Goal: Task Accomplishment & Management: Use online tool/utility

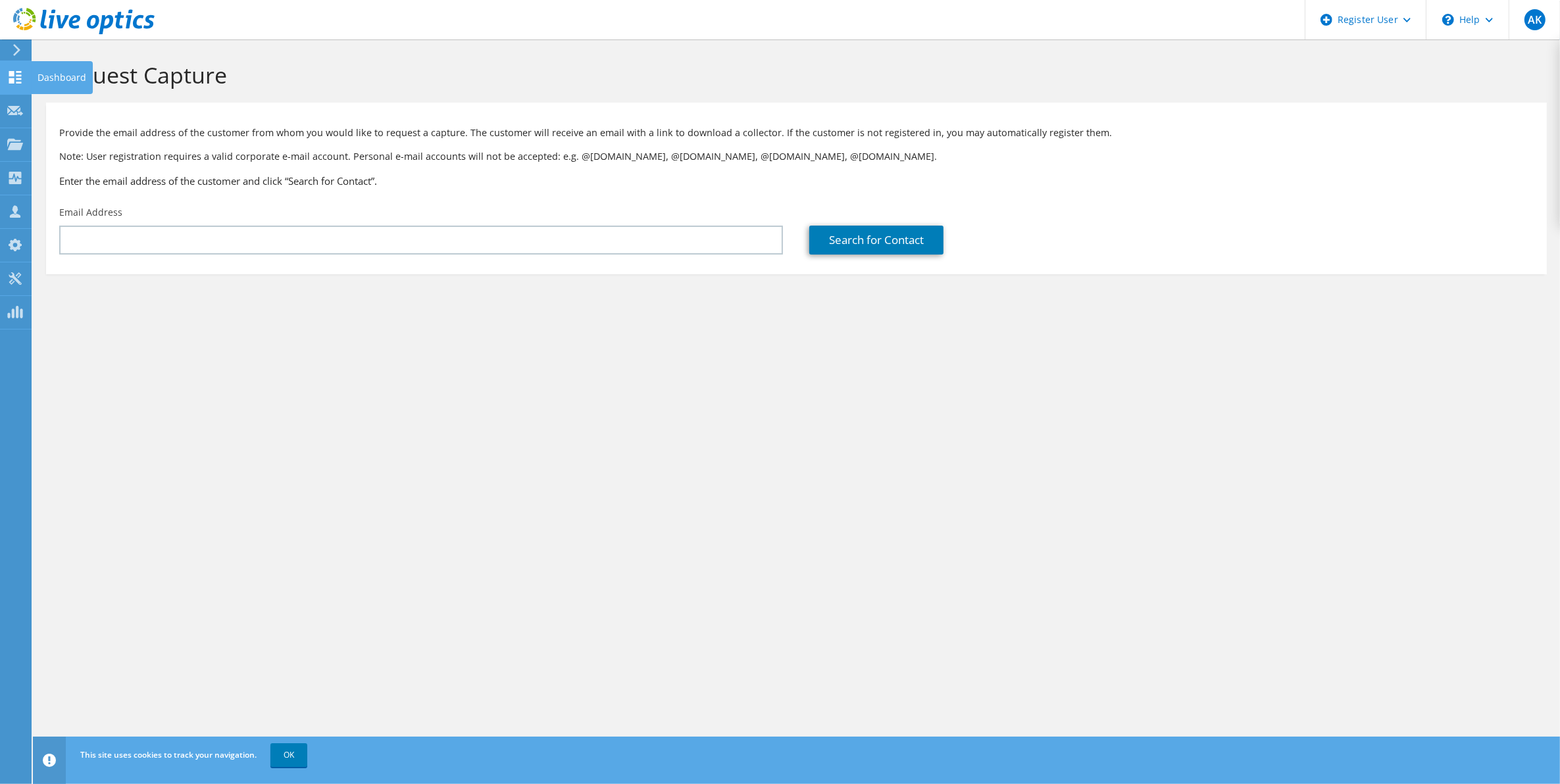
click at [50, 77] on div "Dashboard" at bounding box center [61, 77] width 62 height 33
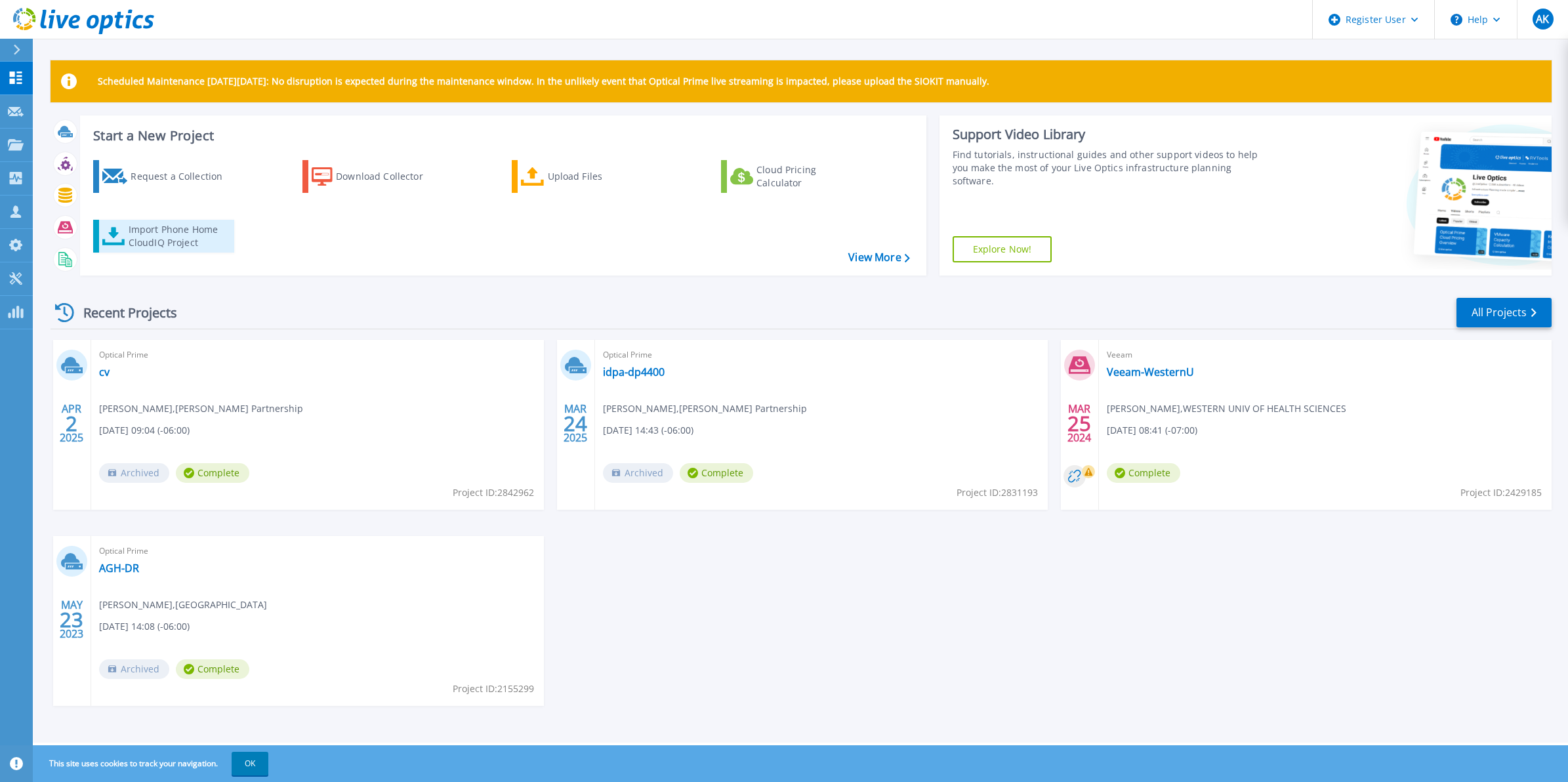
click at [146, 238] on div "Import Phone Home CloudIQ Project" at bounding box center [179, 235] width 102 height 27
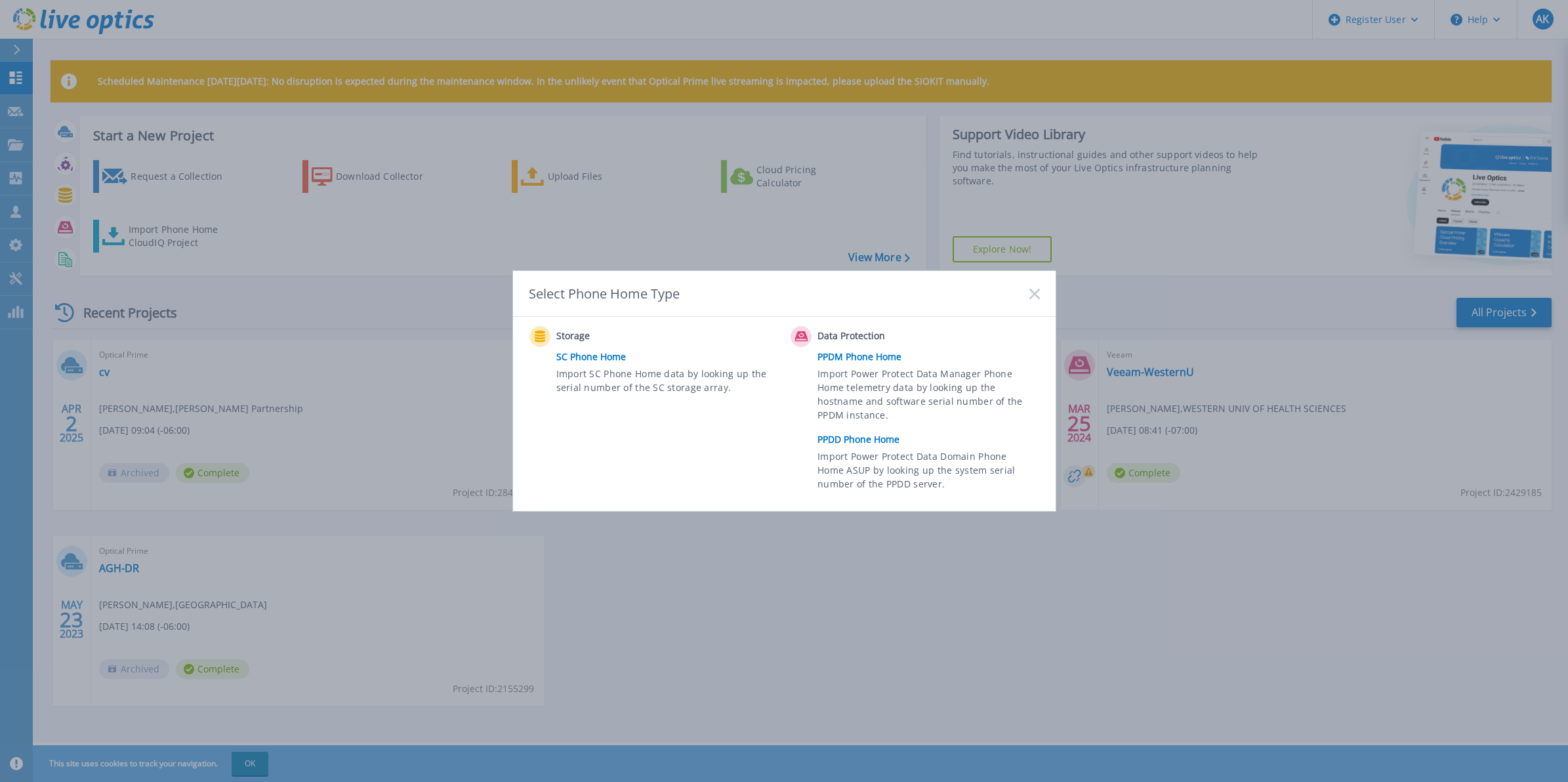
click at [848, 440] on link "PPDD Phone Home" at bounding box center [932, 440] width 228 height 19
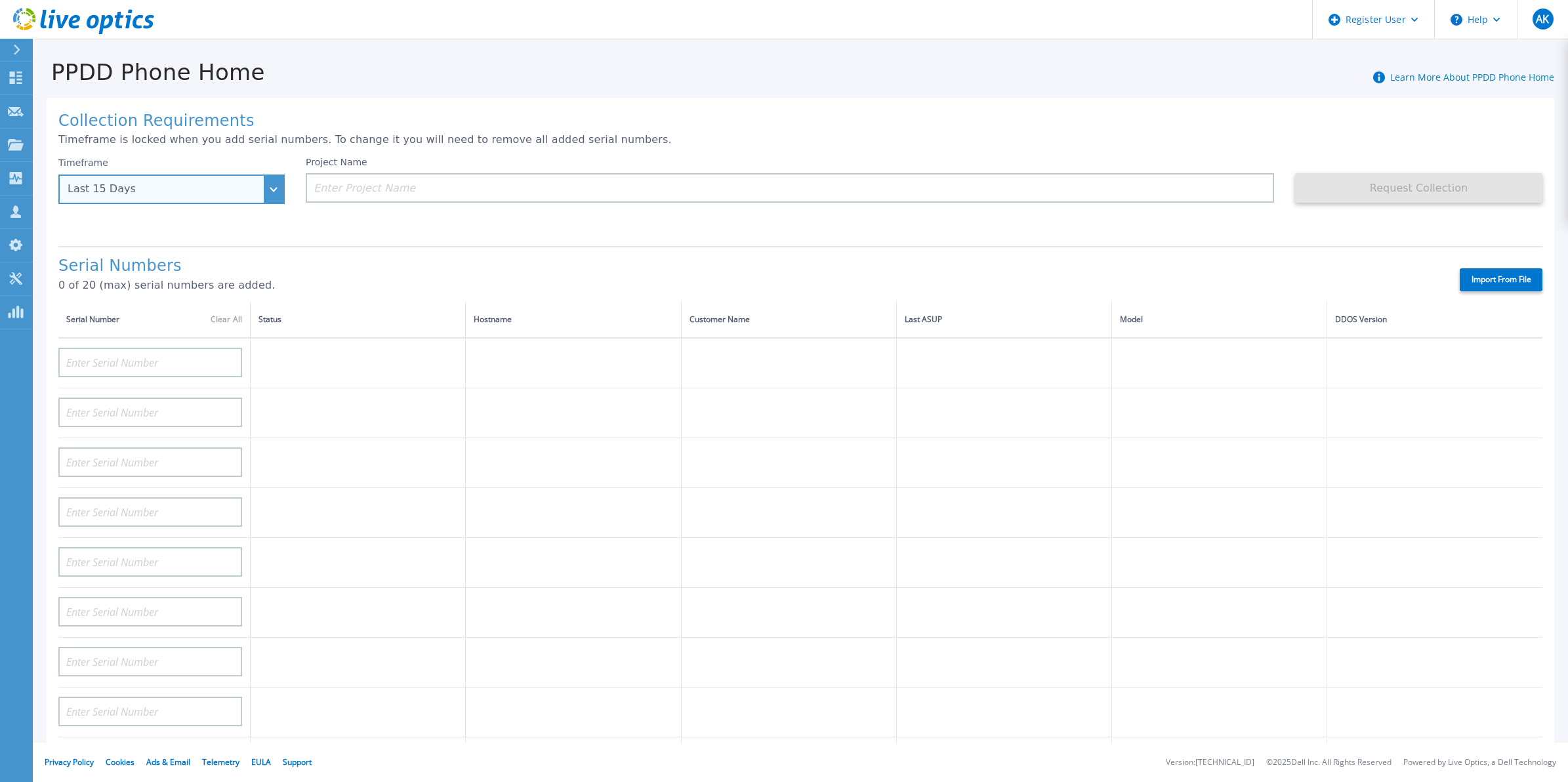
click at [127, 188] on div "Last 15 Days" at bounding box center [164, 189] width 194 height 12
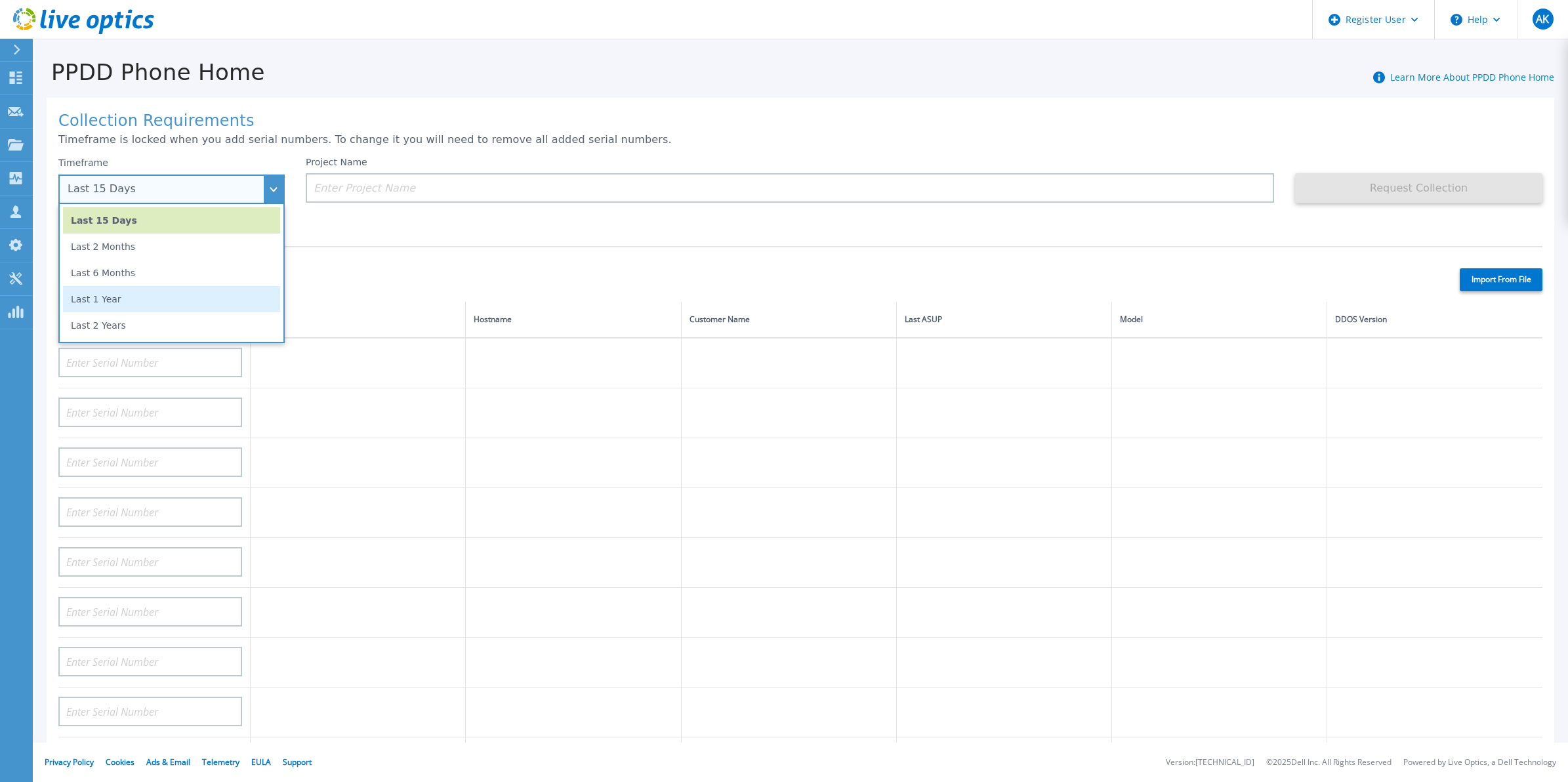
click at [118, 301] on li "Last 1 Year" at bounding box center [171, 299] width 217 height 27
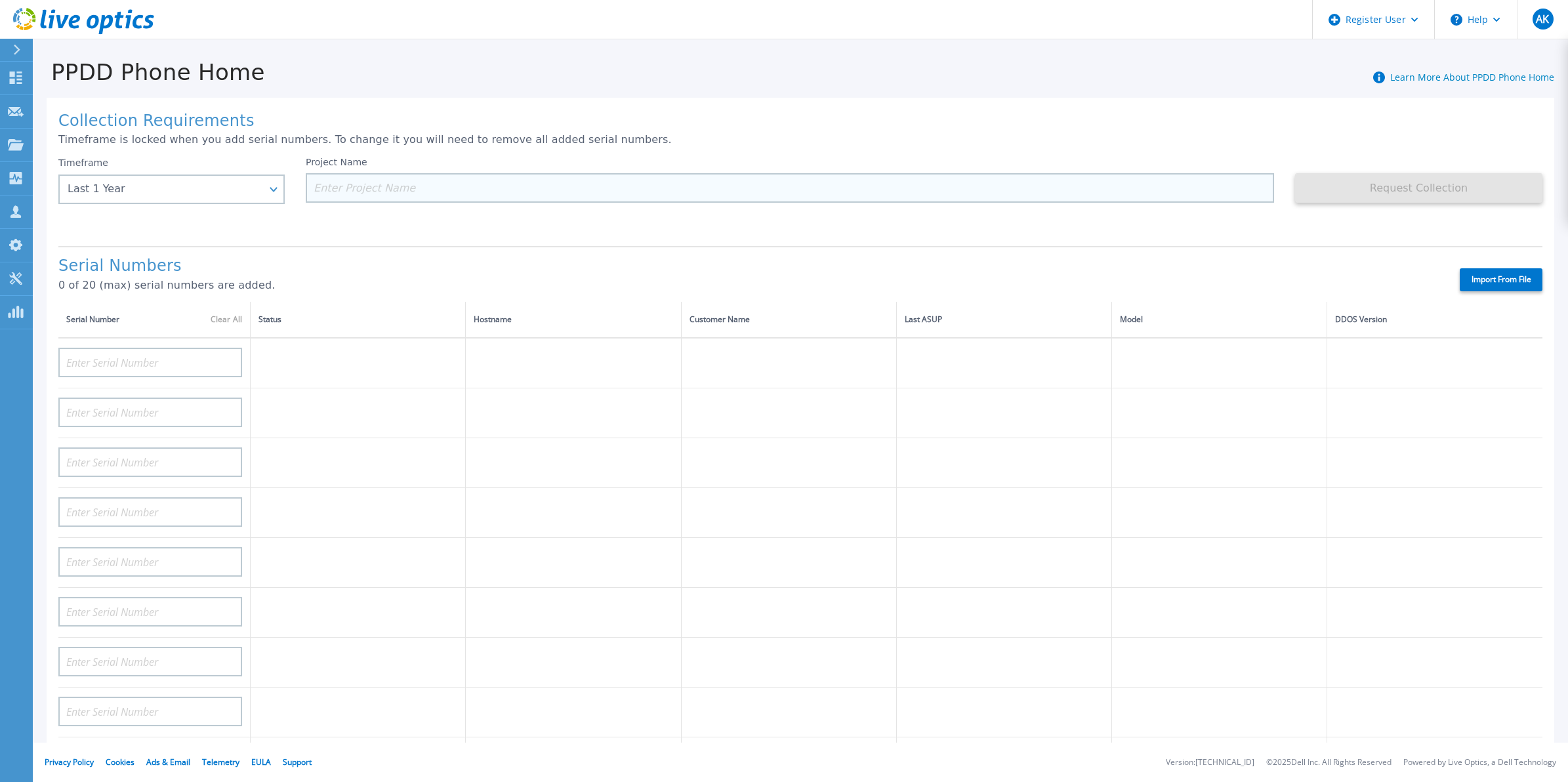
click at [335, 194] on input at bounding box center [790, 187] width 969 height 30
paste input "CHATHAM VLCTY EMC"
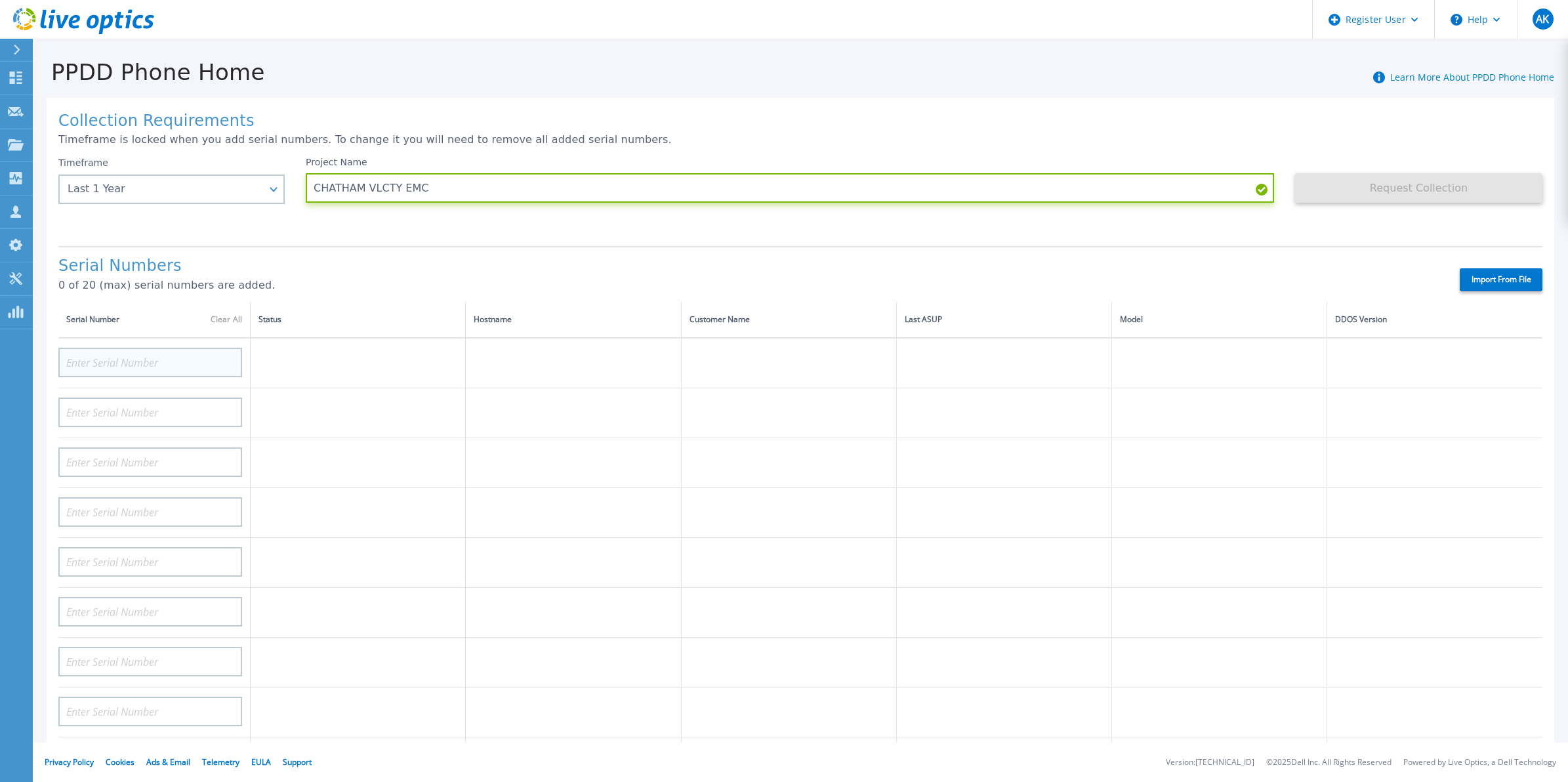
type input "CHATHAM VLCTY EMC"
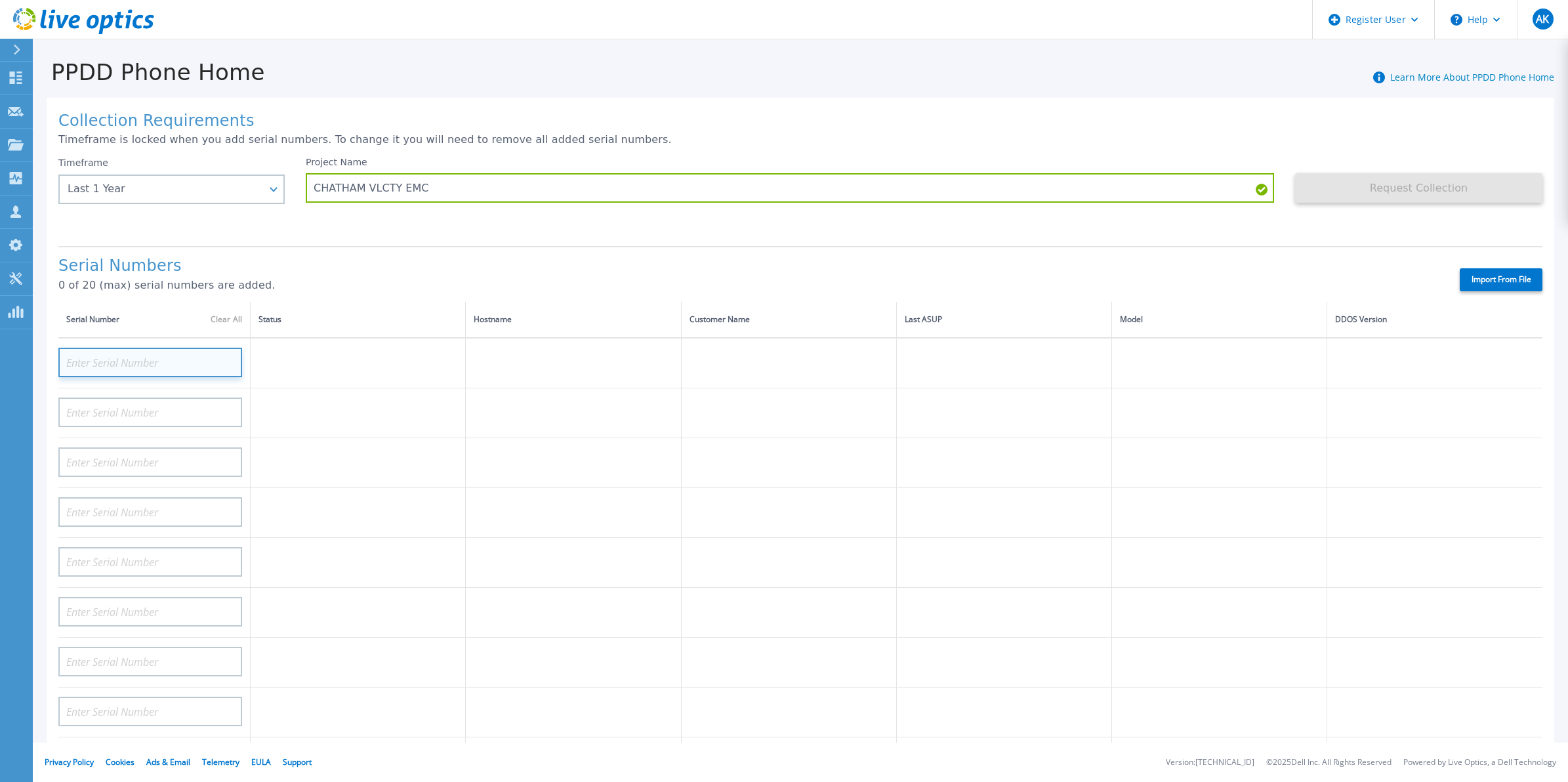
click at [88, 349] on input at bounding box center [150, 362] width 184 height 30
paste input "DE300210106447"
type input "DE300210106447"
click at [1475, 270] on label "Import From File" at bounding box center [1501, 280] width 83 height 23
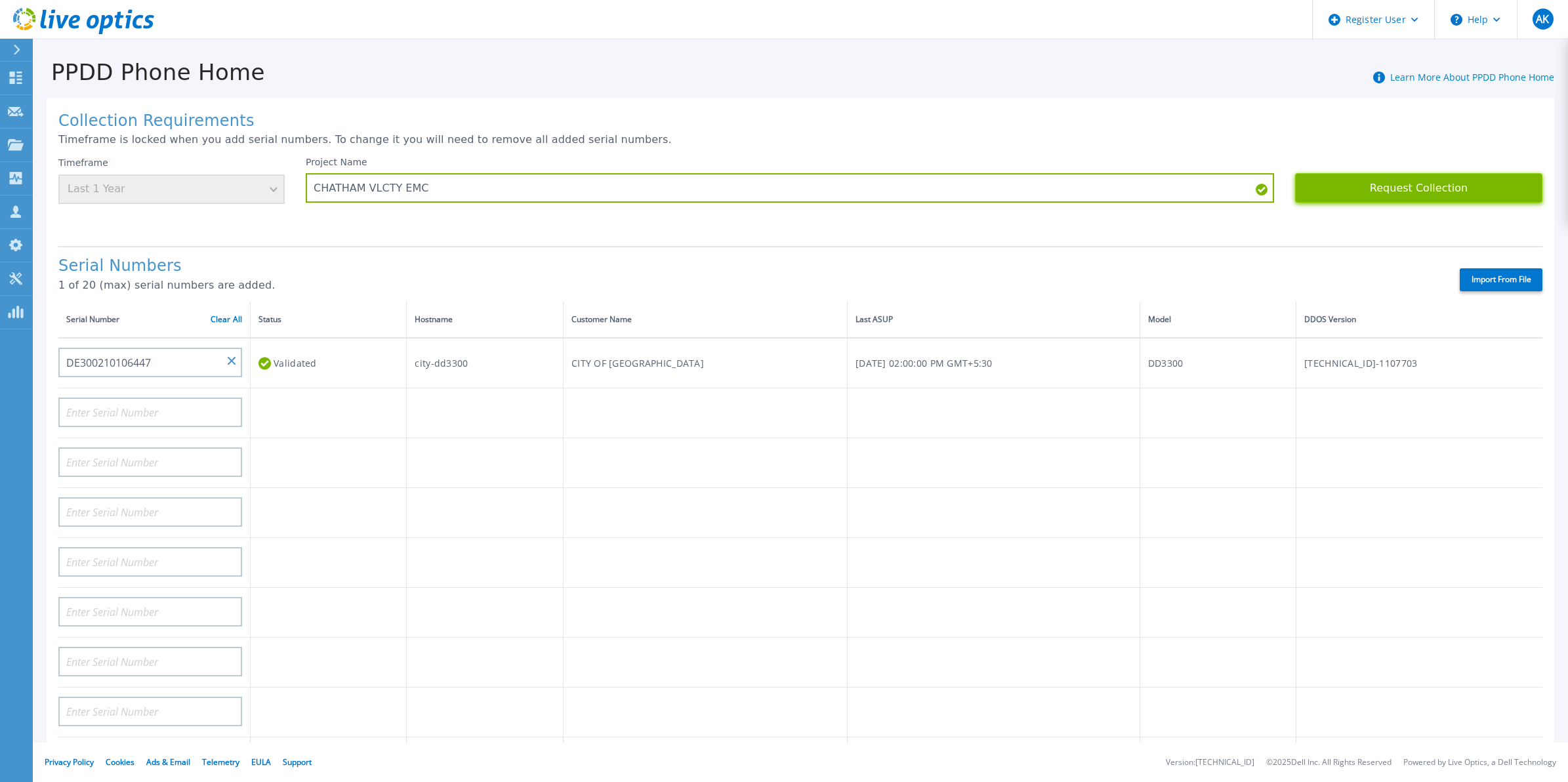
click at [1362, 194] on button "Request Collection" at bounding box center [1419, 187] width 248 height 30
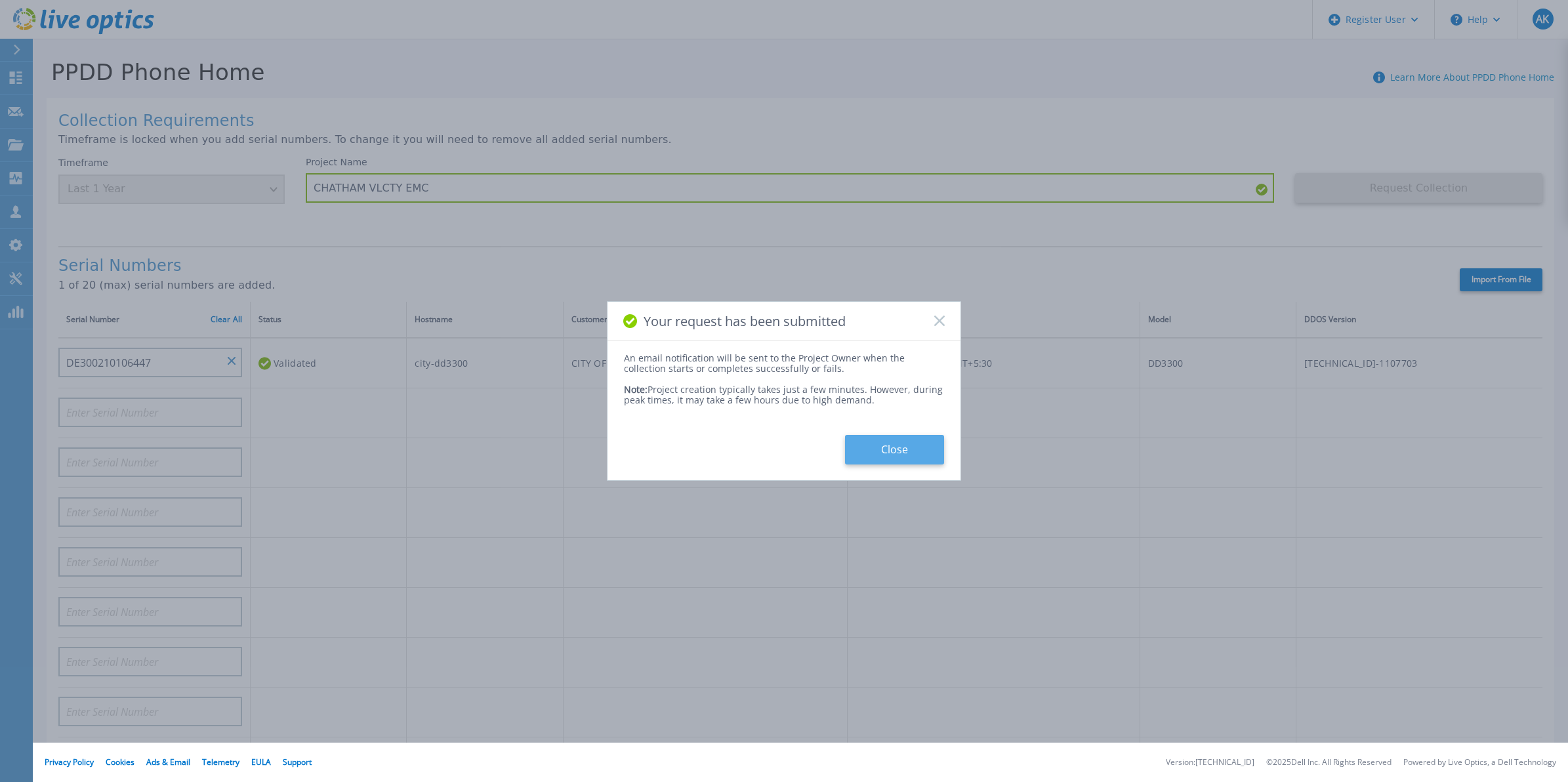
click at [869, 459] on button "Close" at bounding box center [894, 449] width 99 height 30
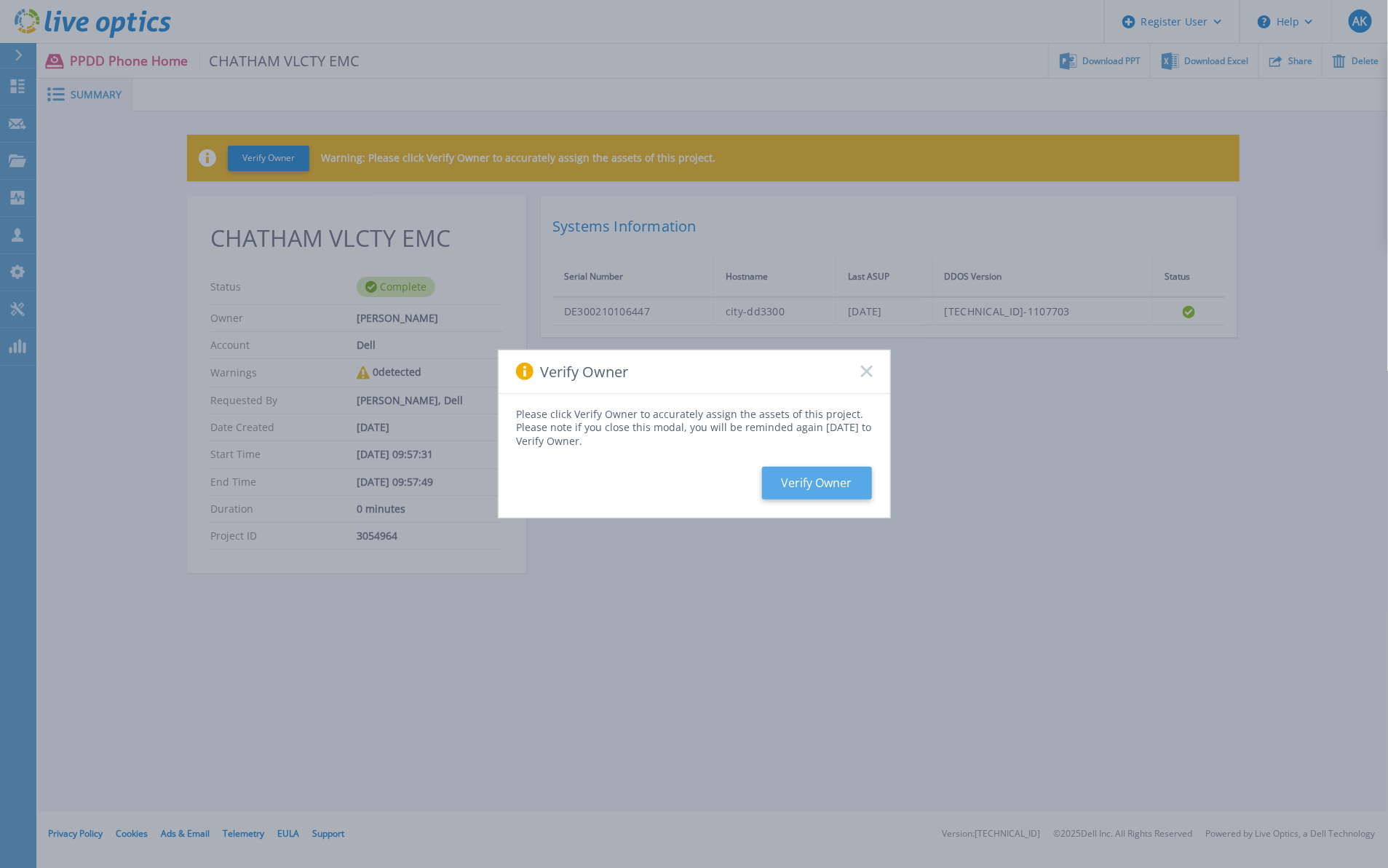
click at [799, 479] on button "Verify Owner" at bounding box center [816, 483] width 110 height 33
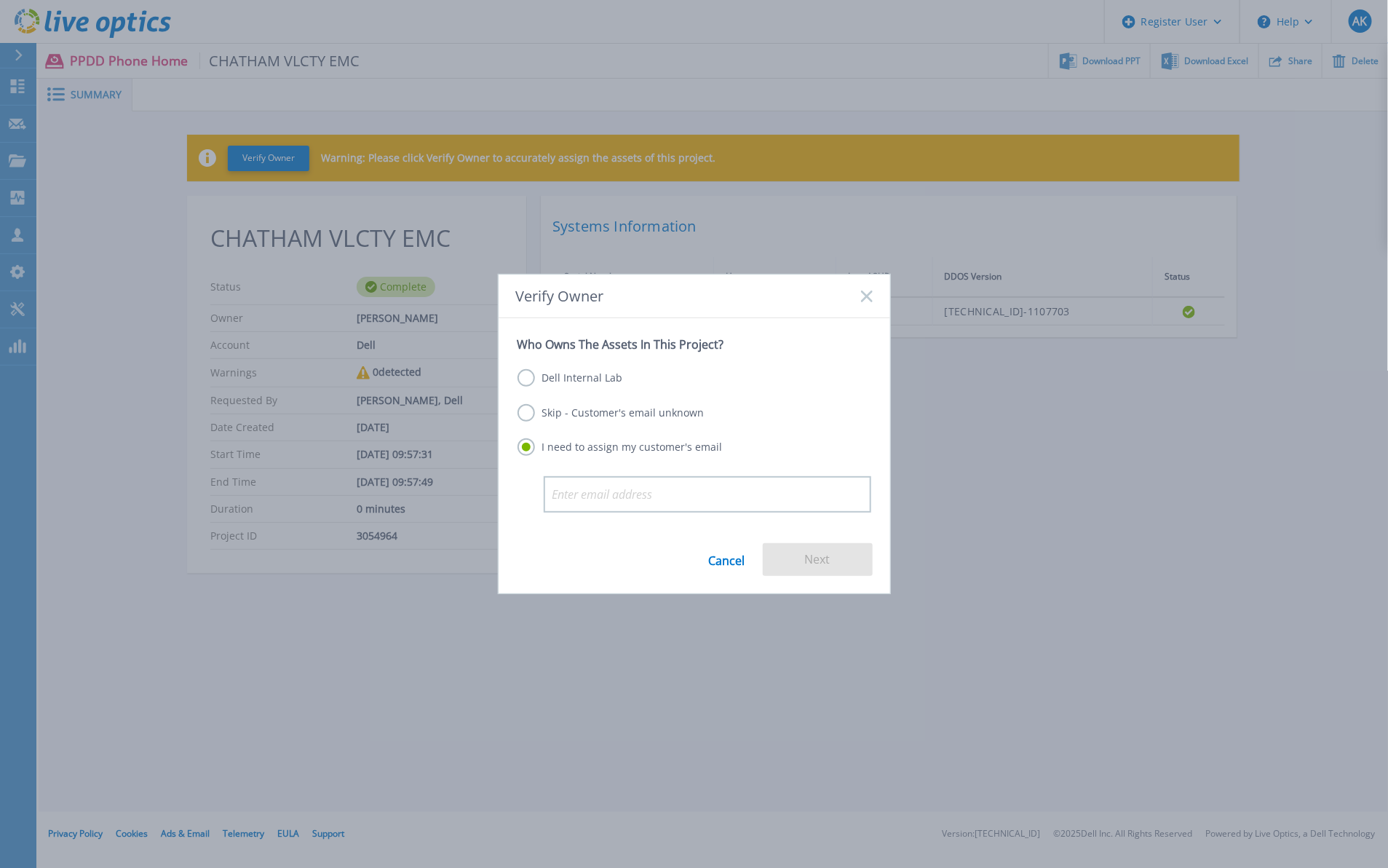
click at [525, 381] on label "Dell Internal Lab" at bounding box center [570, 378] width 105 height 18
click at [0, 0] on input "Dell Internal Lab" at bounding box center [0, 0] width 0 height 0
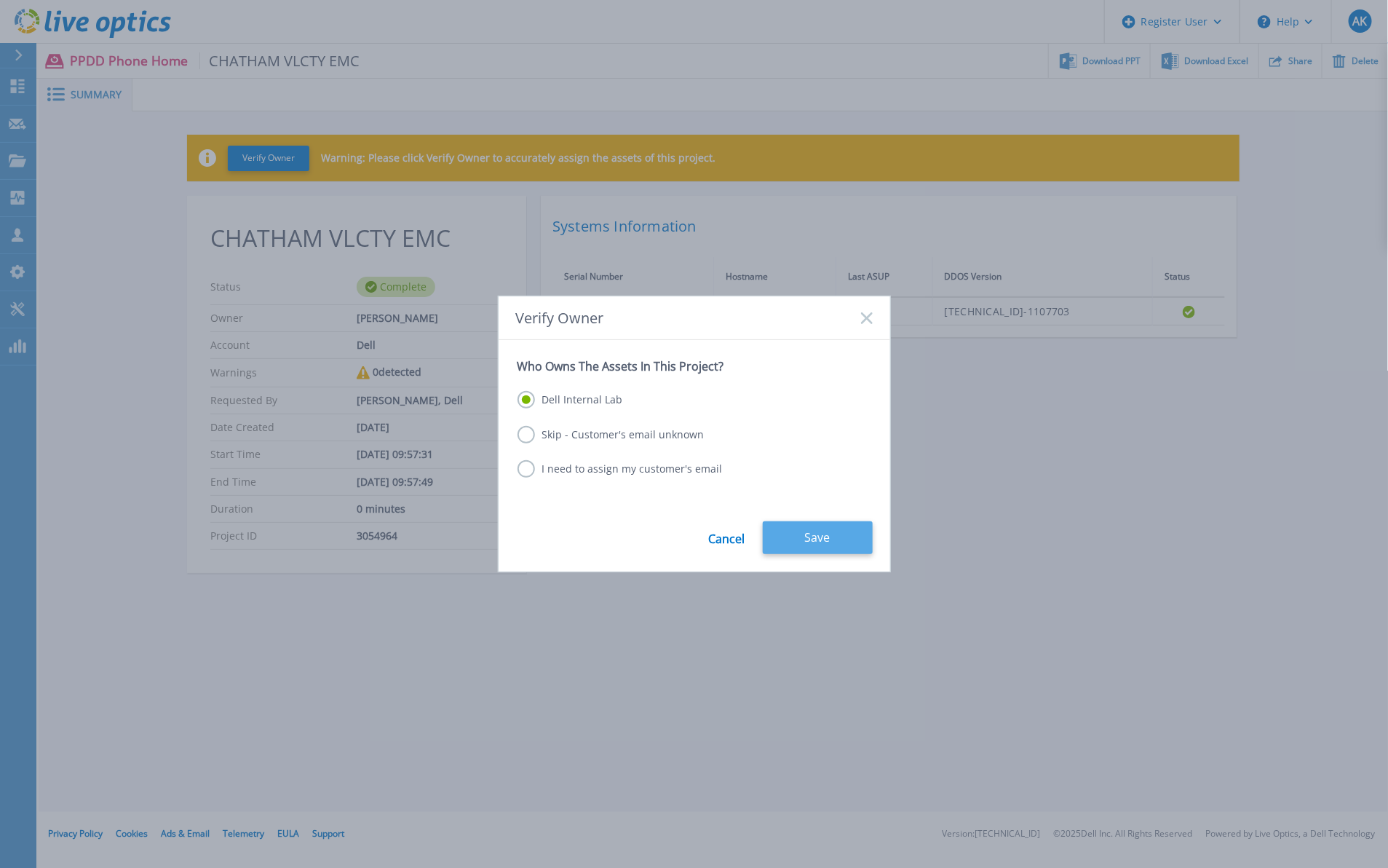
click at [792, 533] on button "Save" at bounding box center [817, 537] width 110 height 33
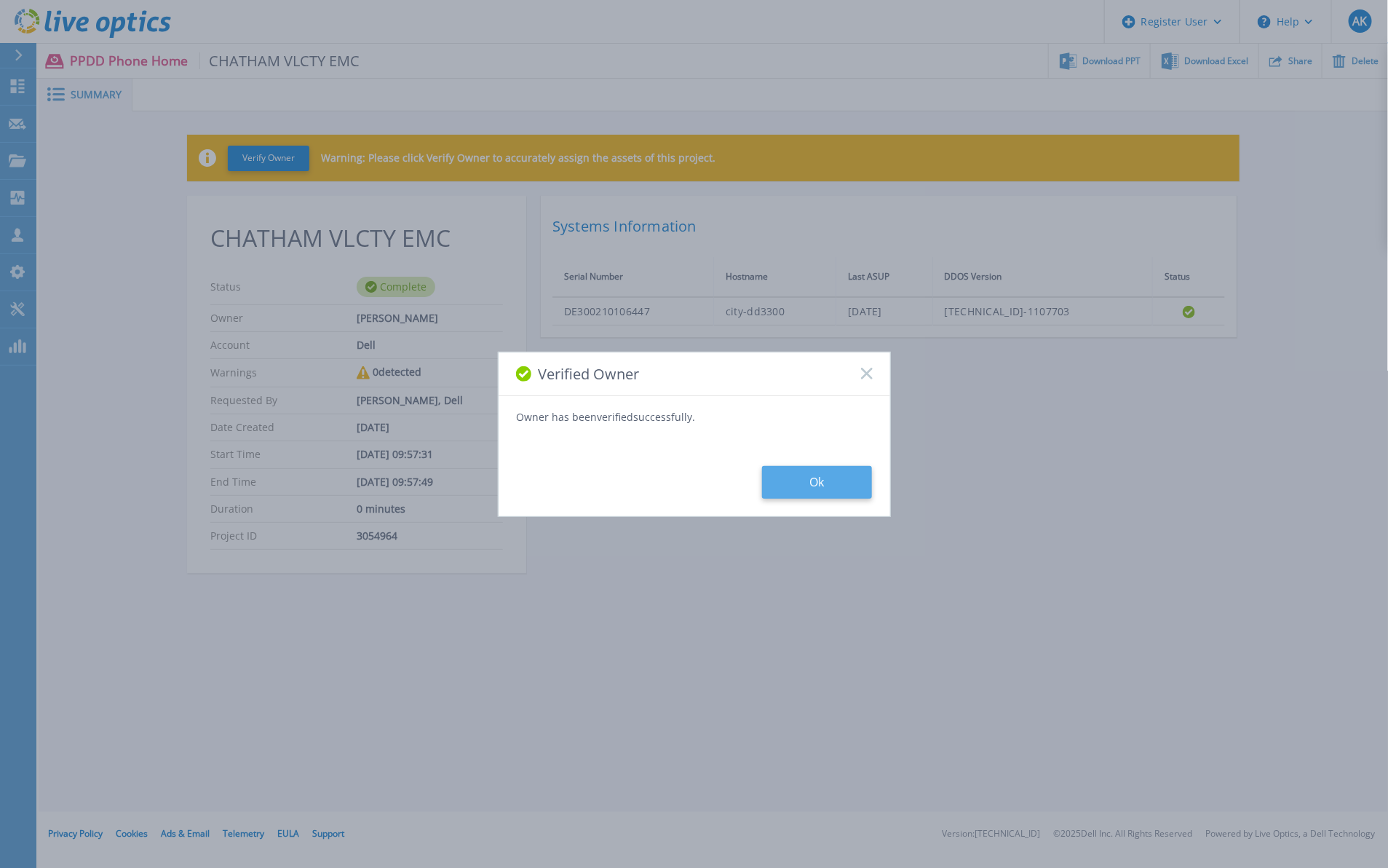
click at [798, 475] on button "Ok" at bounding box center [816, 482] width 110 height 33
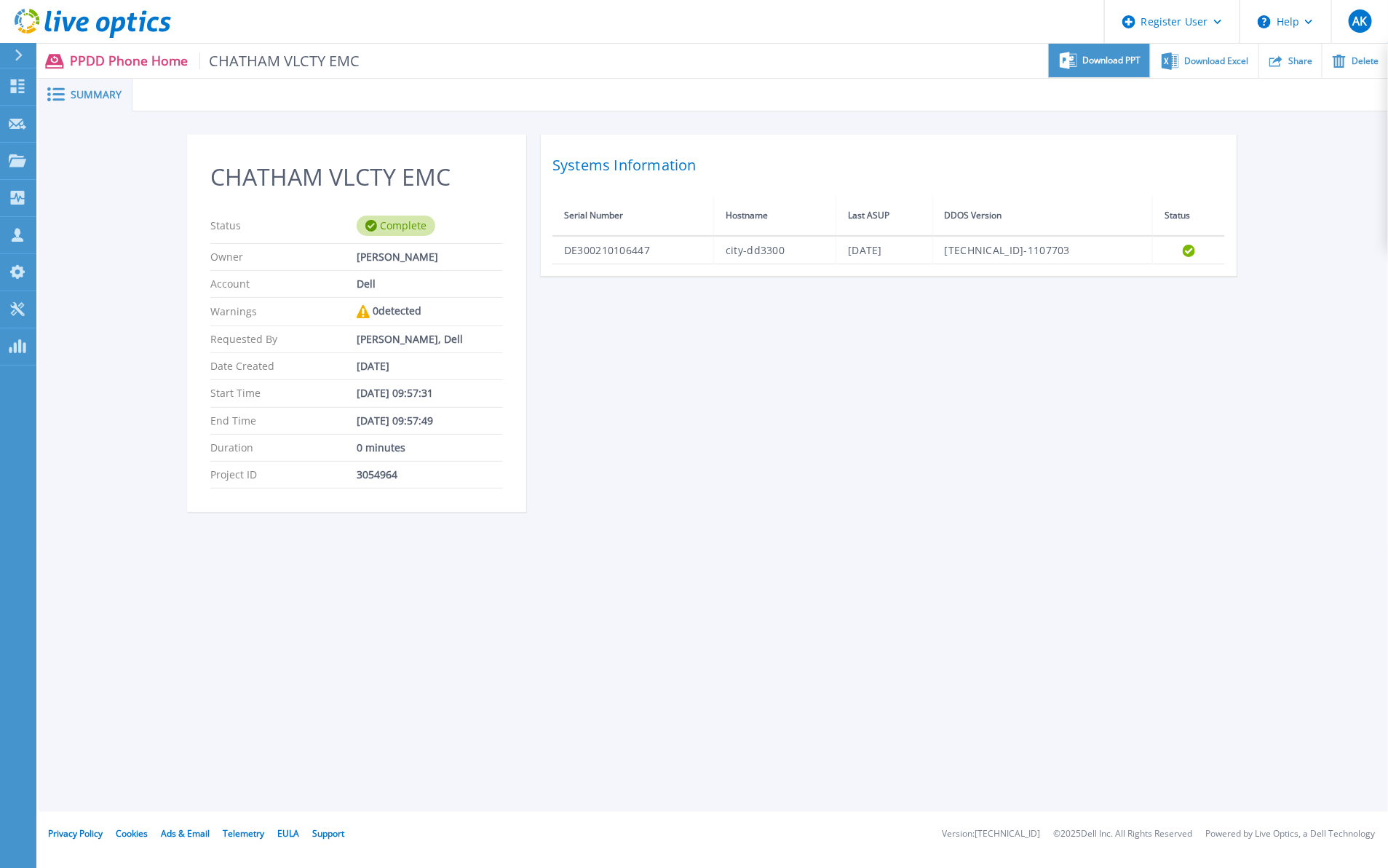
click at [1078, 56] on div "Download PPT" at bounding box center [1099, 61] width 101 height 34
